Goal: Find contact information: Find contact information

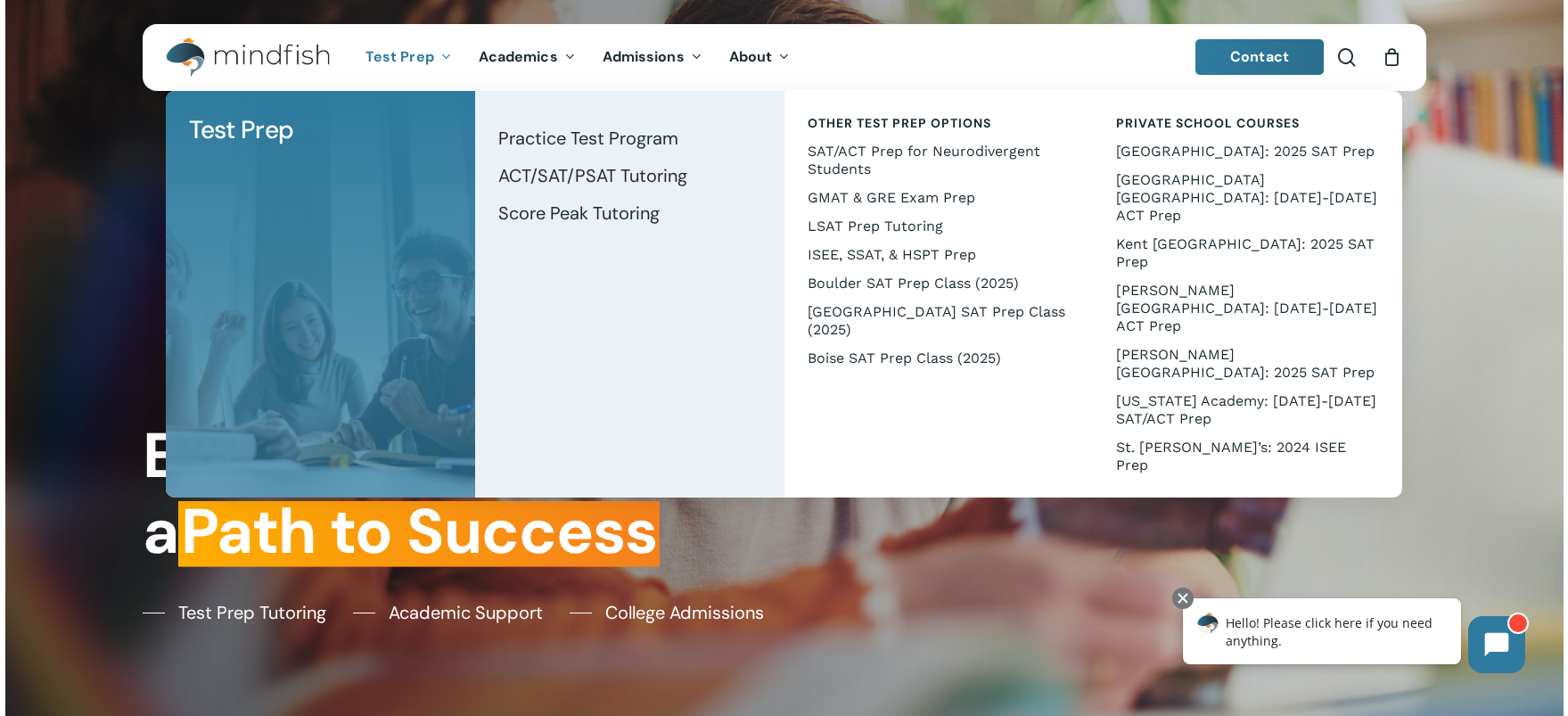
click at [1257, 64] on span "Contact" at bounding box center [1260, 56] width 59 height 19
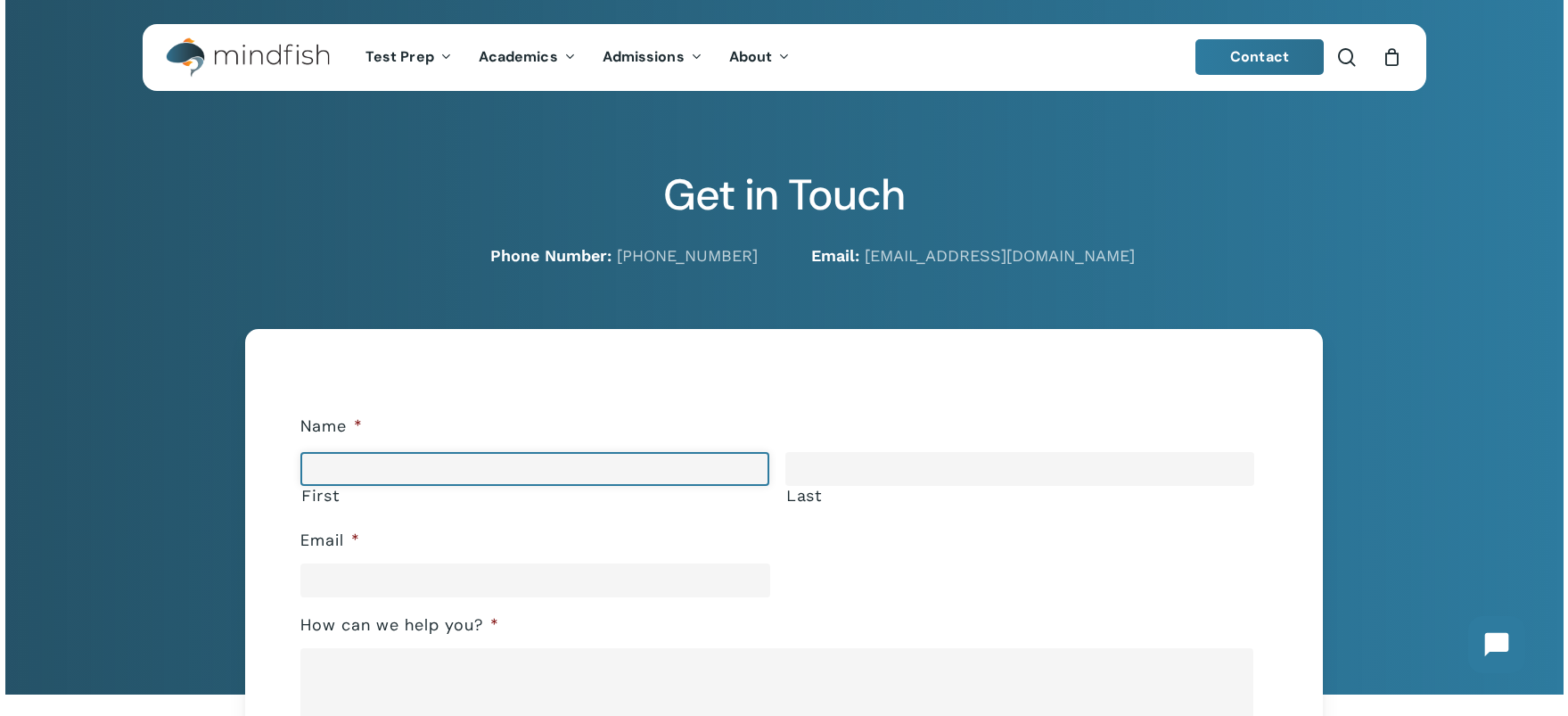
click at [636, 476] on input "First" at bounding box center [535, 469] width 468 height 34
